Goal: Task Accomplishment & Management: Use online tool/utility

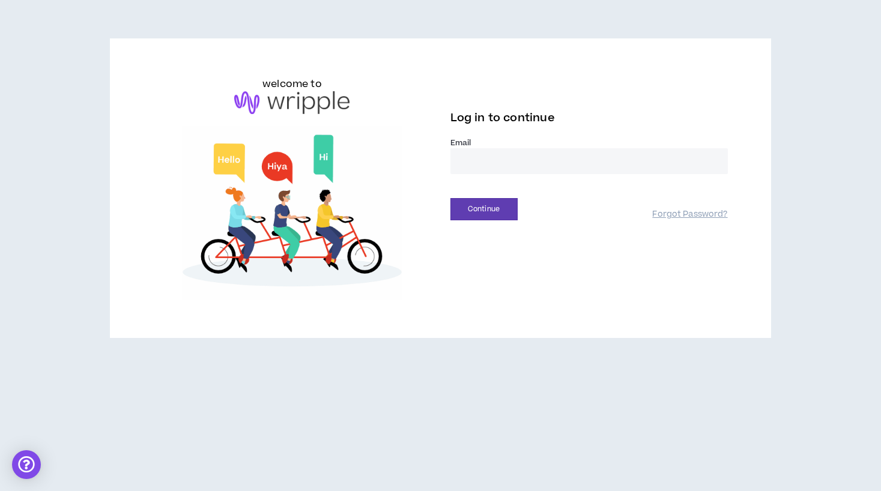
click at [591, 169] on input "email" at bounding box center [590, 161] width 278 height 26
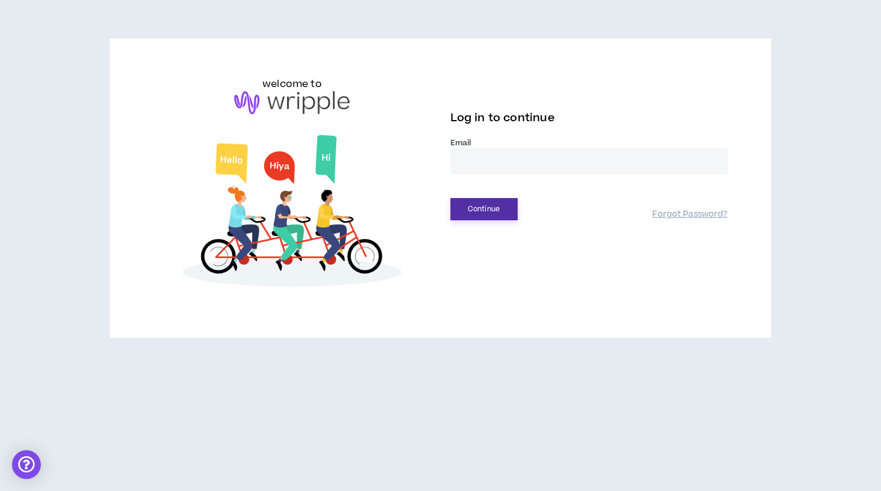
type input "**********"
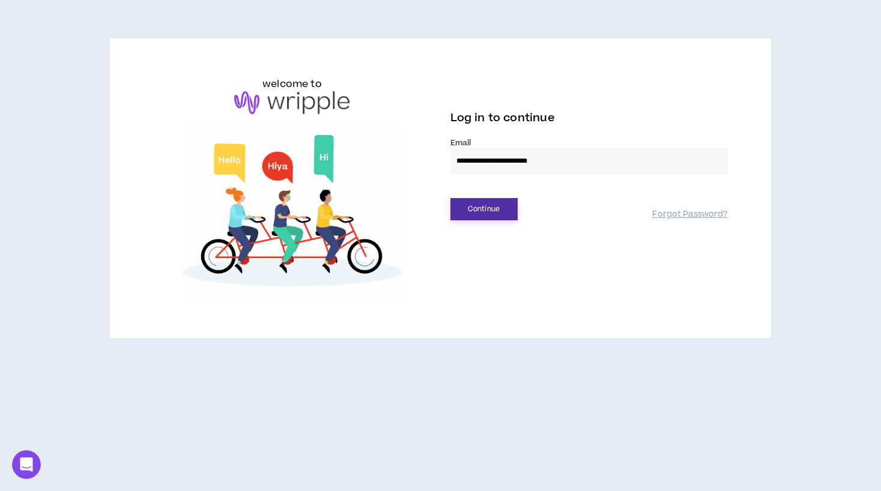
click at [485, 211] on button "Continue" at bounding box center [484, 209] width 67 height 22
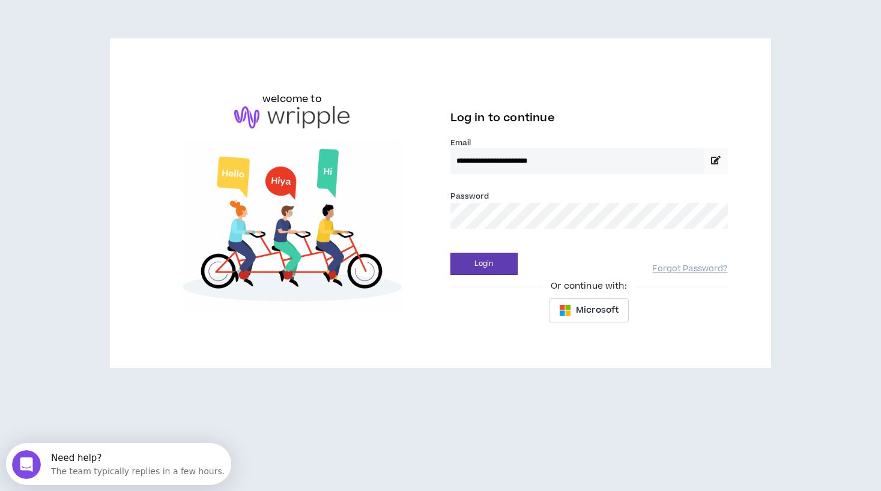
click at [475, 245] on div "Login Forgot Password?" at bounding box center [590, 260] width 278 height 31
click at [475, 267] on button "Login" at bounding box center [484, 264] width 67 height 22
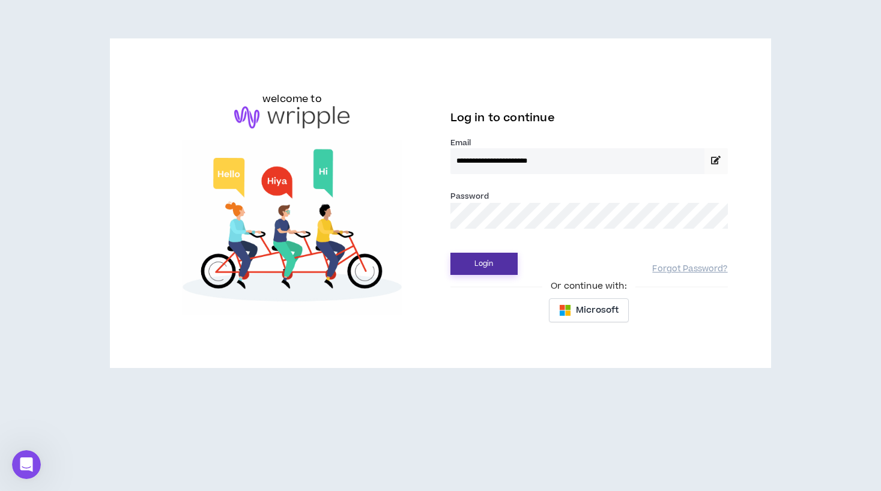
click at [469, 268] on button "Login" at bounding box center [484, 264] width 67 height 22
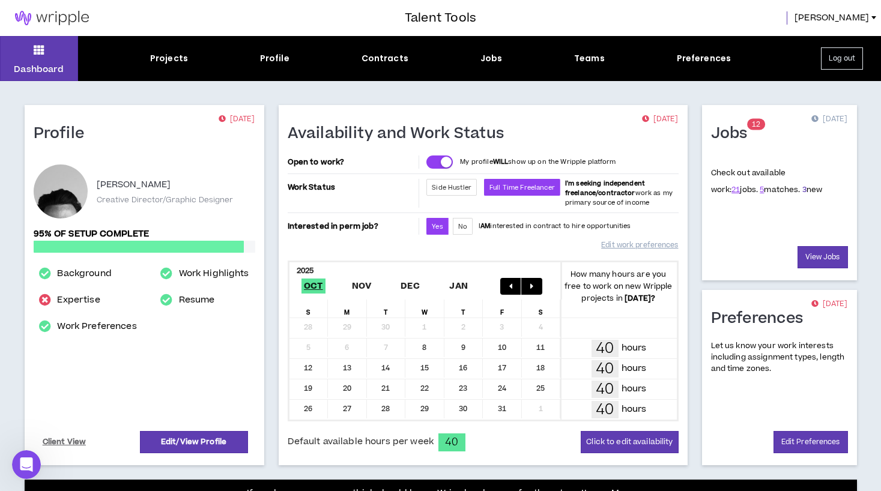
click at [803, 187] on link "3" at bounding box center [805, 189] width 4 height 11
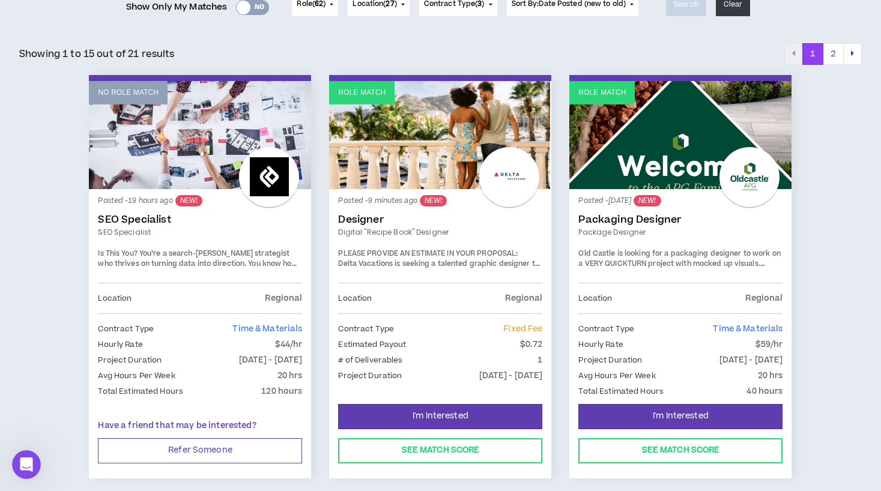
scroll to position [148, 0]
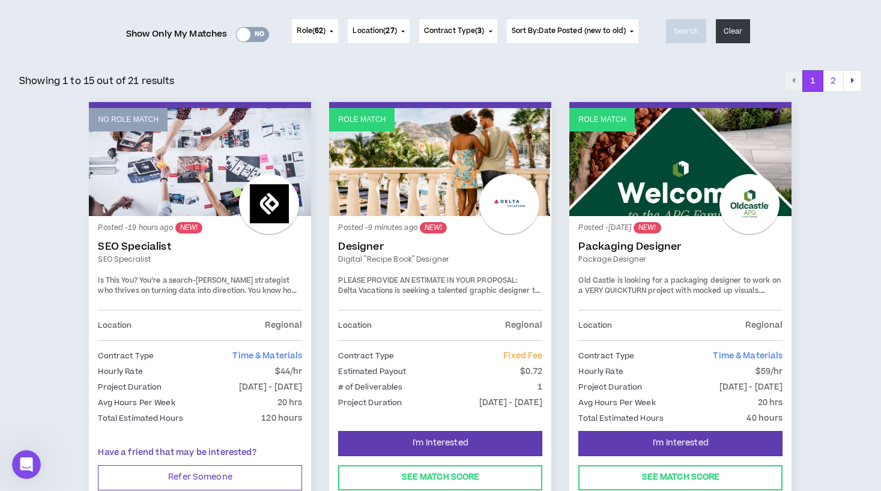
click at [407, 283] on strong "PLEASE PROVIDE AN ESTIMATE IN YOUR PROPOSAL:" at bounding box center [428, 281] width 180 height 10
click at [397, 177] on link "Role Match" at bounding box center [440, 162] width 222 height 108
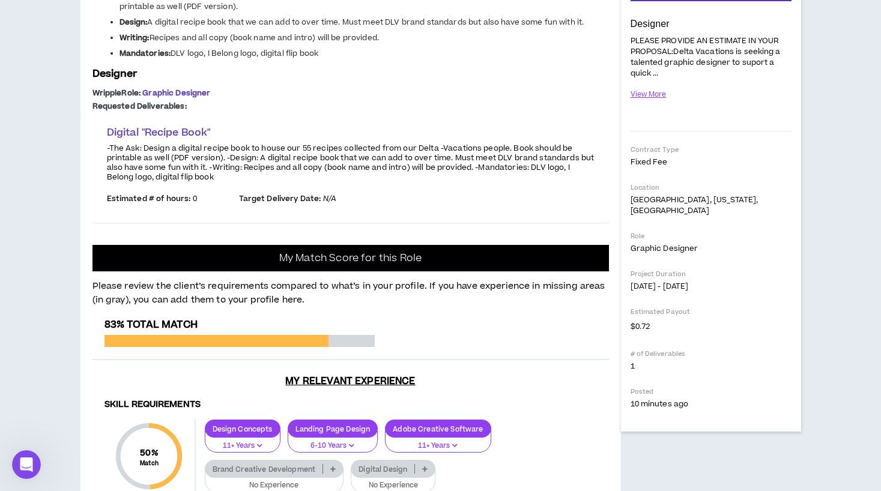
scroll to position [223, 0]
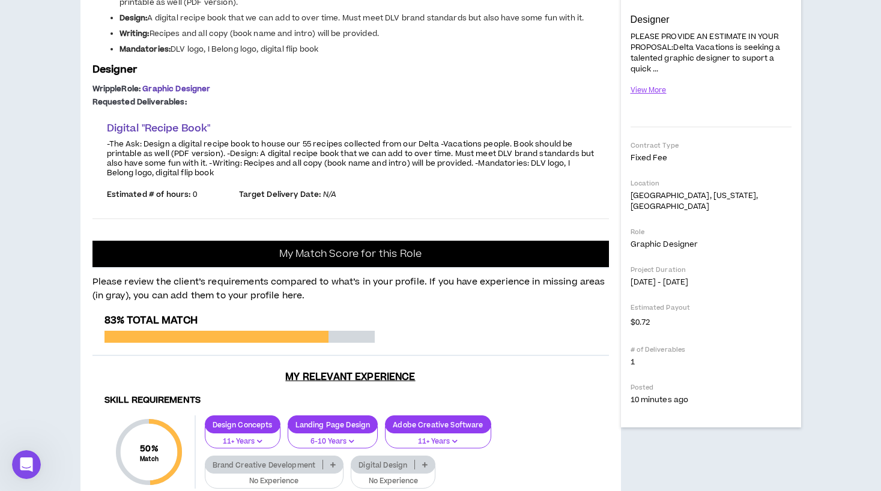
drag, startPoint x: 431, startPoint y: 287, endPoint x: 449, endPoint y: 295, distance: 19.9
drag, startPoint x: 336, startPoint y: 311, endPoint x: 538, endPoint y: 319, distance: 202.0
click at [538, 55] on ul "The Ask: Design a digital recipe book to house our 55 recipes collected from ou…" at bounding box center [351, 20] width 517 height 68
click at [538, 39] on li "Writing: Recipes and all copy (book name and intro) will be provided." at bounding box center [365, 33] width 490 height 11
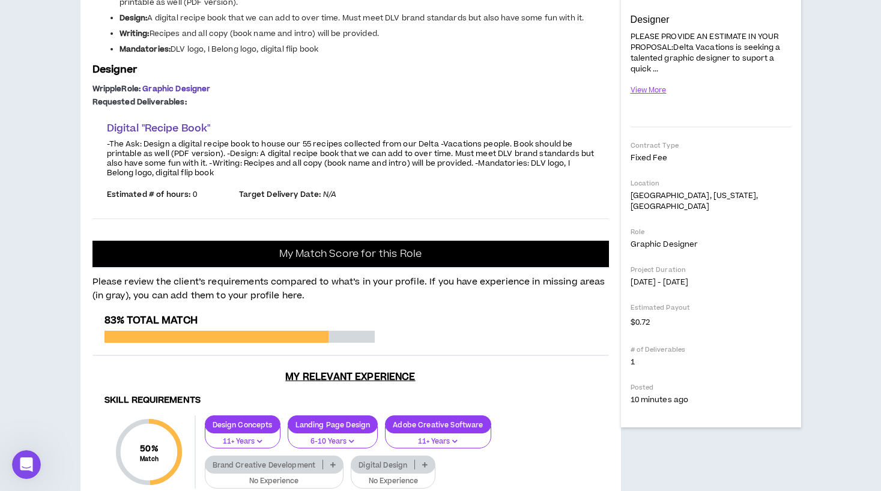
click at [284, 209] on div "Requested Deliverables: Digital "Recipe Book" -The Ask: Design a digital recipe…" at bounding box center [351, 153] width 517 height 112
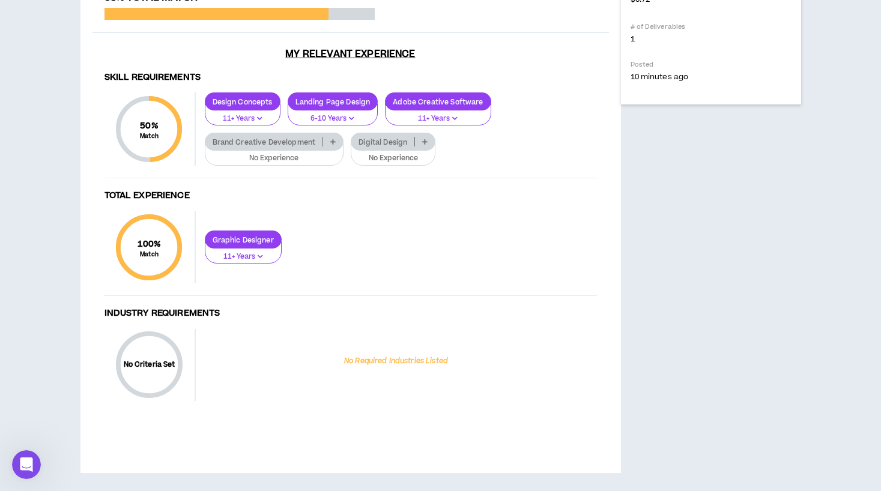
scroll to position [837, 0]
click at [405, 160] on p "No Experience" at bounding box center [393, 158] width 69 height 11
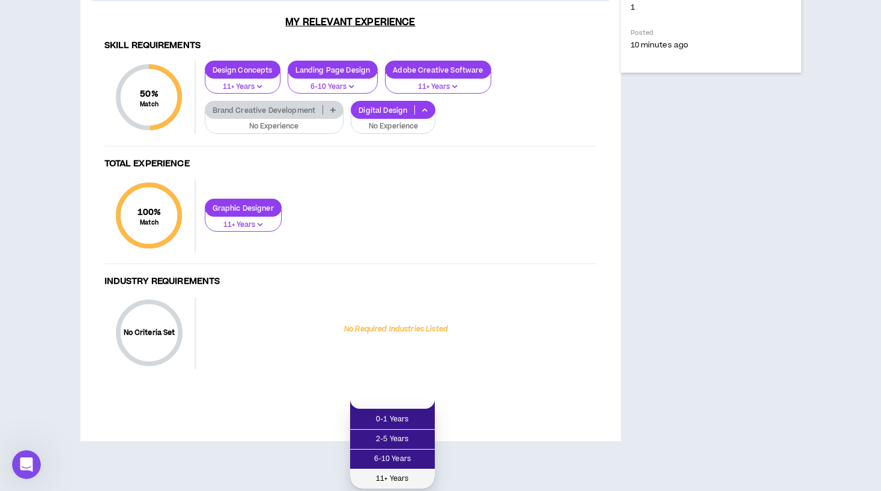
click at [390, 473] on span "11+ Years" at bounding box center [392, 479] width 70 height 13
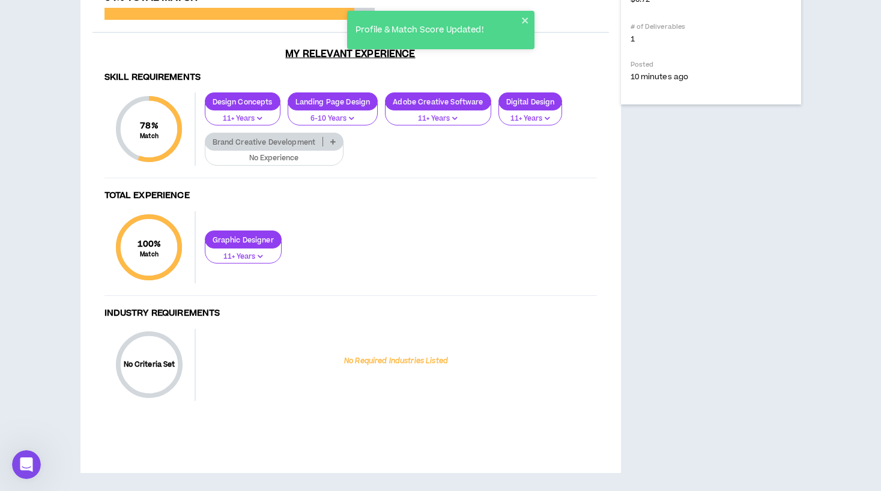
click at [284, 156] on p "No Experience" at bounding box center [275, 158] width 124 height 11
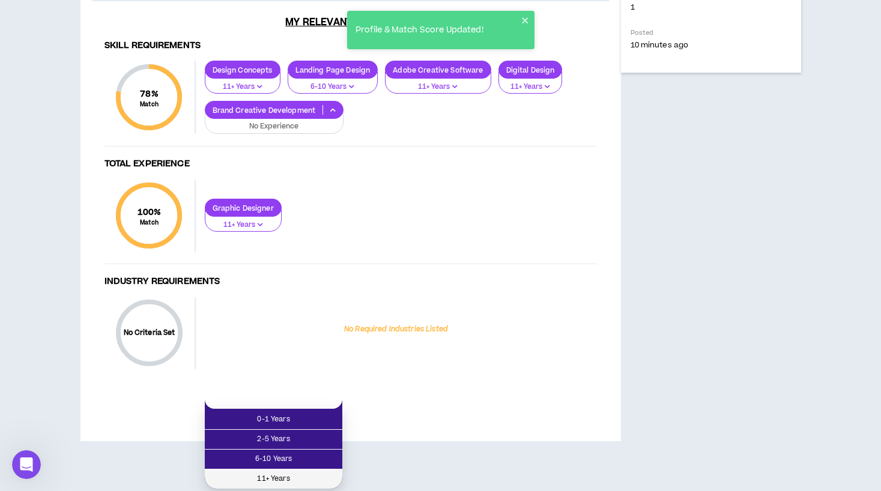
click at [281, 473] on span "11+ Years" at bounding box center [273, 479] width 123 height 13
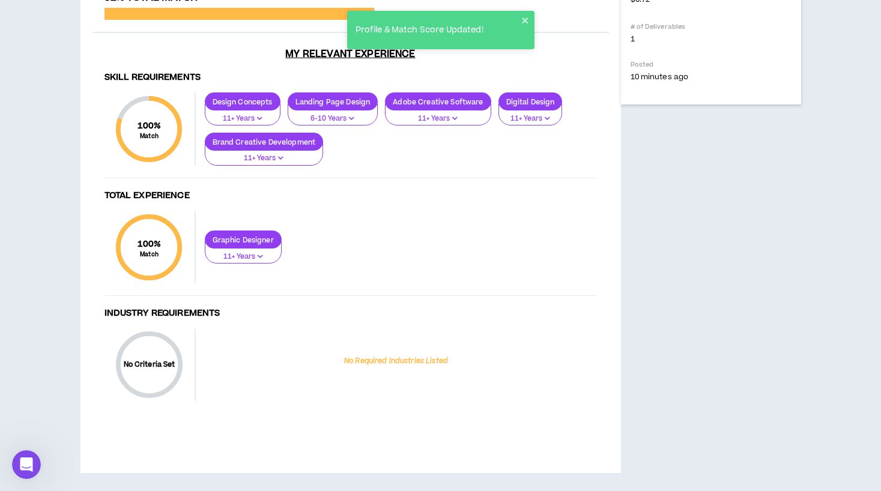
click at [692, 85] on div "Delta Vacations Designer Hide Details I'm Interested PLEASE PROVIDE AN ESTIMATE…" at bounding box center [711, 20] width 180 height 905
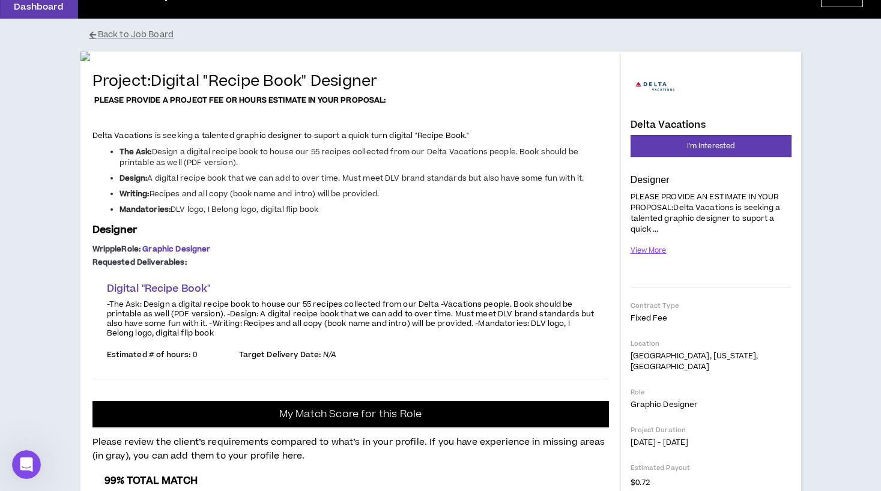
scroll to position [0, 0]
